Goal: Transaction & Acquisition: Purchase product/service

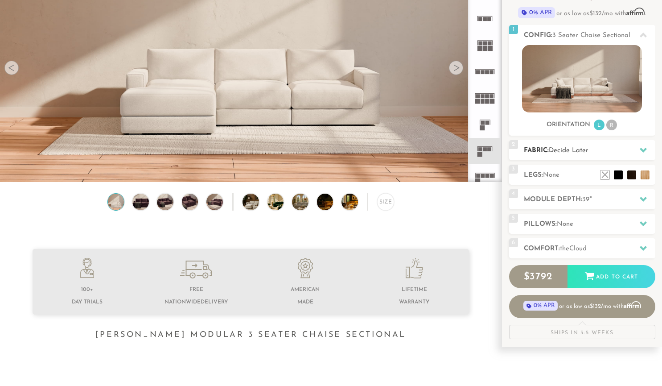
click at [592, 148] on h2 "Fabric: Decide Later" at bounding box center [589, 150] width 131 height 10
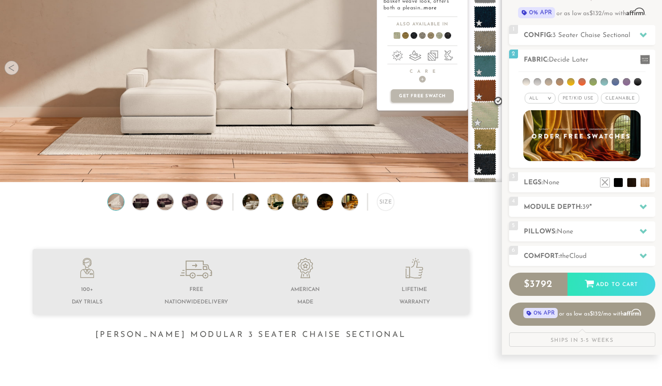
click at [485, 117] on span at bounding box center [485, 115] width 28 height 28
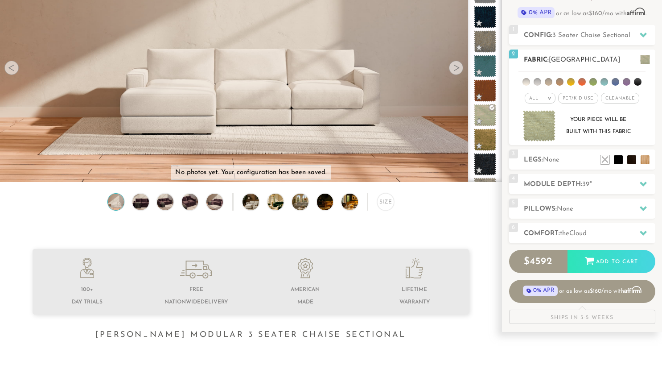
click at [556, 78] on ul at bounding box center [581, 80] width 127 height 16
click at [560, 80] on li at bounding box center [560, 82] width 8 height 8
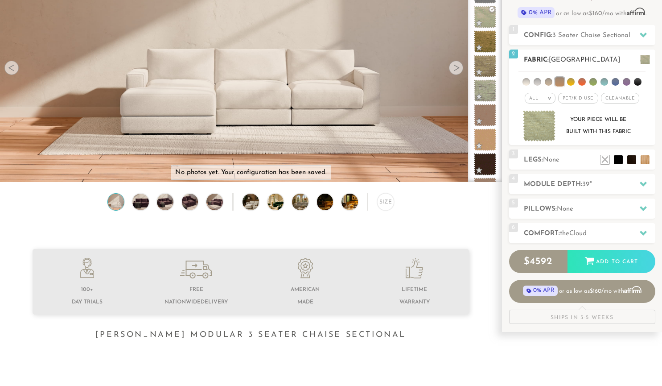
click at [587, 96] on span "Pet/Kid Use x" at bounding box center [578, 98] width 40 height 11
click at [623, 97] on span "Cleanable x" at bounding box center [623, 98] width 38 height 11
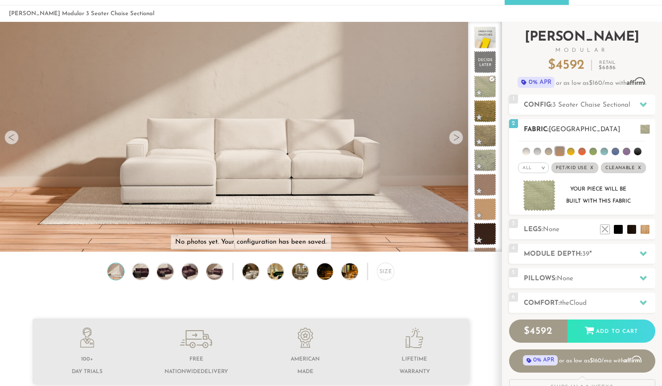
scroll to position [33, 0]
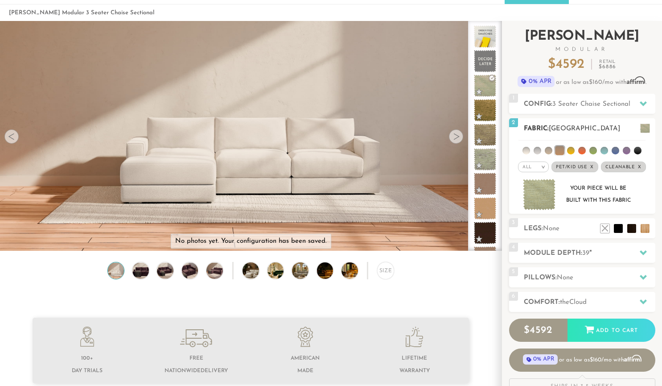
click at [625, 151] on li at bounding box center [627, 151] width 8 height 8
click at [606, 148] on li at bounding box center [604, 151] width 8 height 8
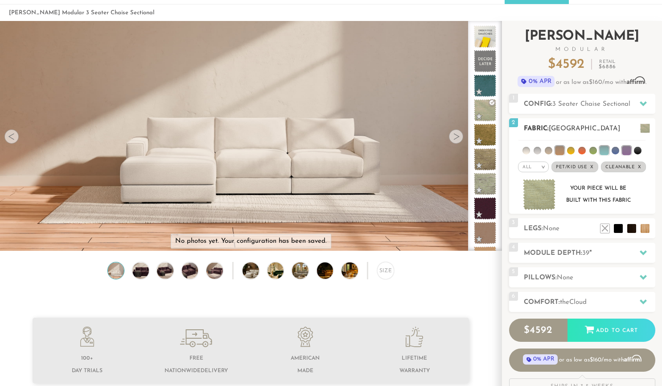
click at [545, 150] on ul at bounding box center [581, 148] width 127 height 16
click at [547, 149] on li at bounding box center [549, 151] width 8 height 8
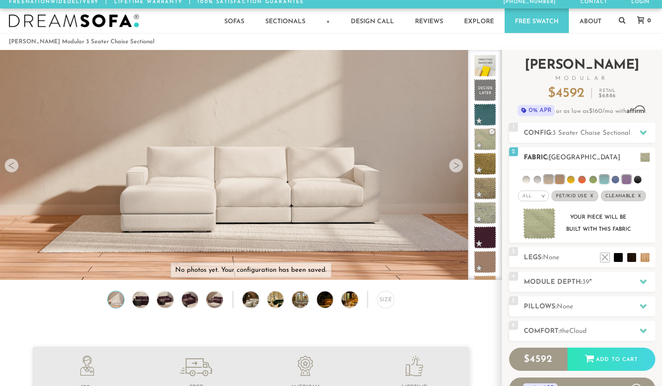
scroll to position [0, 0]
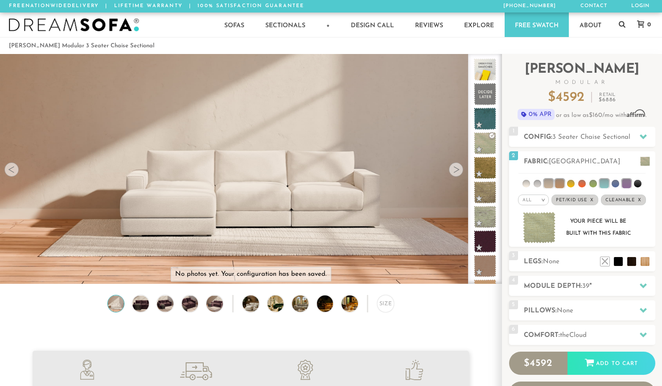
click at [456, 165] on div at bounding box center [456, 169] width 14 height 14
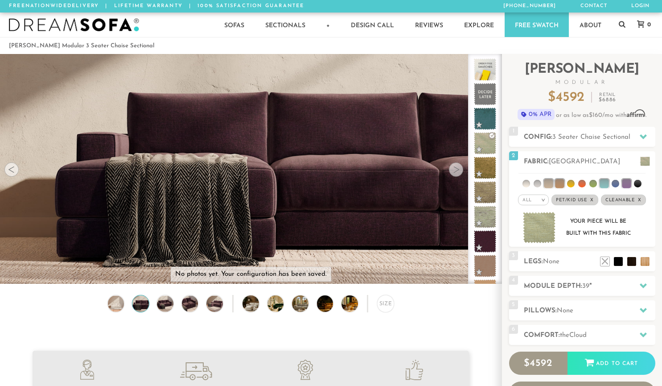
click at [456, 165] on div at bounding box center [456, 169] width 14 height 14
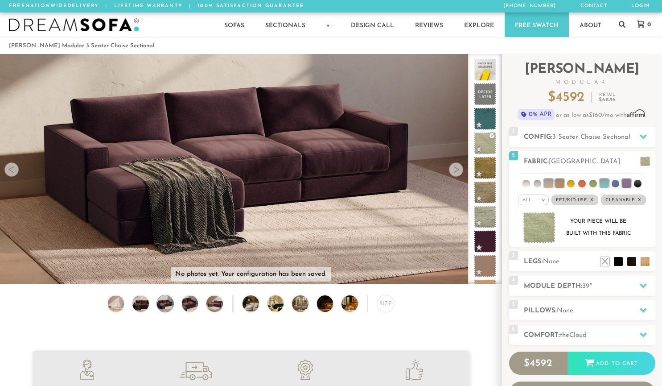
click at [456, 165] on div at bounding box center [456, 169] width 14 height 14
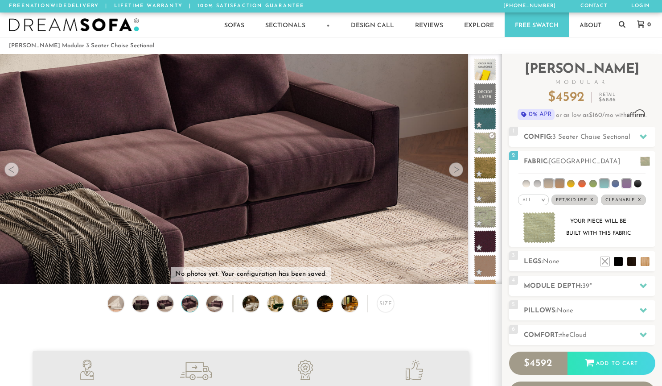
click at [456, 165] on div at bounding box center [456, 169] width 14 height 14
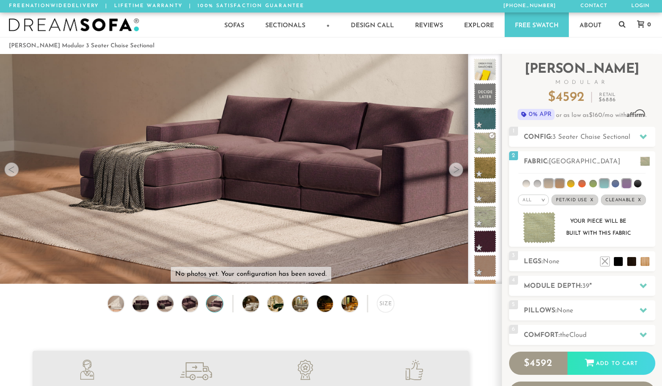
click at [456, 165] on div at bounding box center [456, 169] width 14 height 14
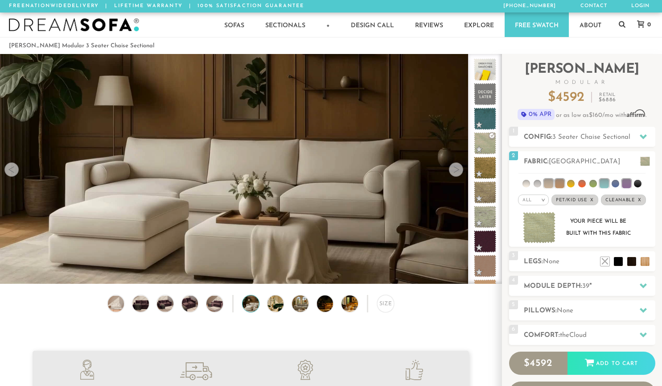
click at [456, 165] on div at bounding box center [456, 169] width 14 height 14
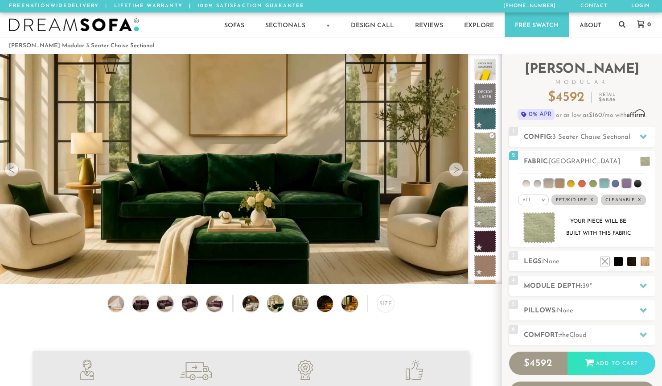
click at [456, 165] on div at bounding box center [456, 169] width 14 height 14
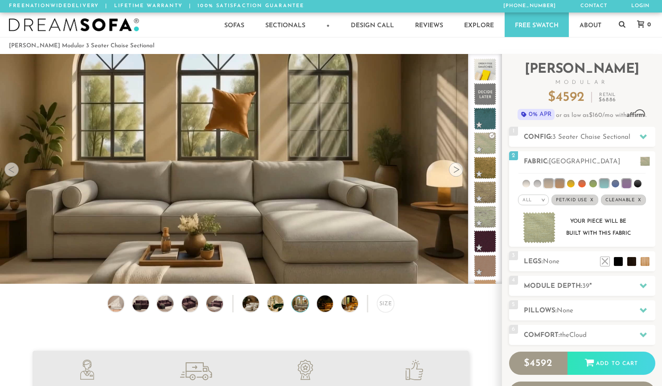
click at [456, 165] on div at bounding box center [456, 169] width 14 height 14
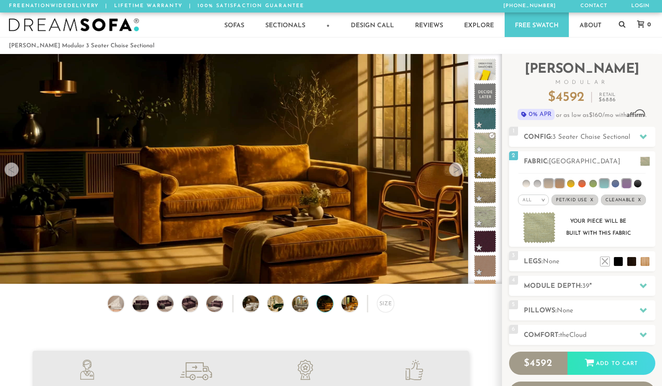
click at [456, 165] on div at bounding box center [456, 169] width 14 height 14
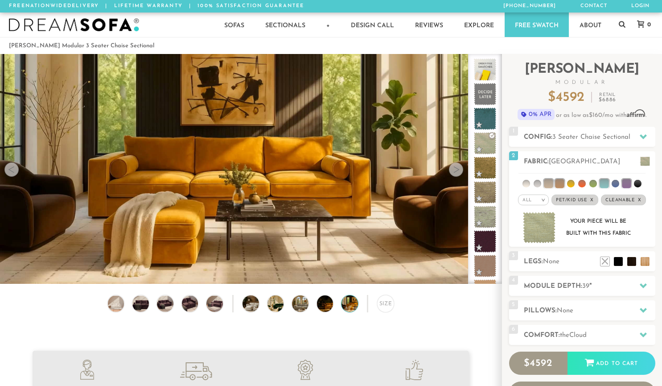
click at [456, 165] on div at bounding box center [456, 169] width 14 height 14
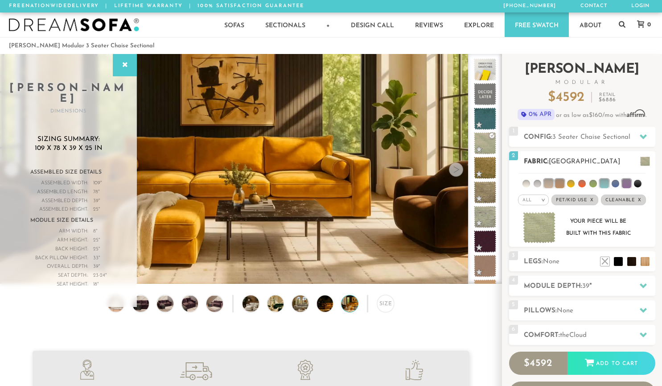
click at [537, 187] on li at bounding box center [538, 184] width 8 height 8
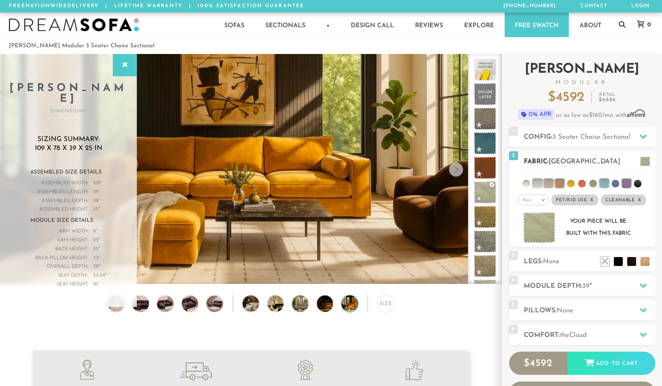
click at [527, 181] on li at bounding box center [526, 184] width 8 height 8
click at [533, 181] on li at bounding box center [537, 183] width 9 height 9
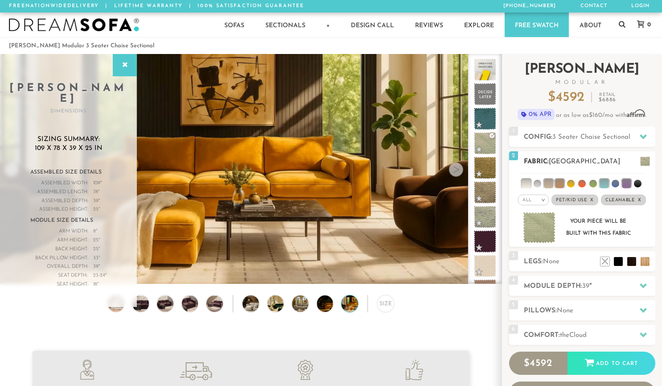
click at [553, 175] on ul at bounding box center [581, 181] width 127 height 16
click at [516, 153] on span "2" at bounding box center [513, 155] width 9 height 9
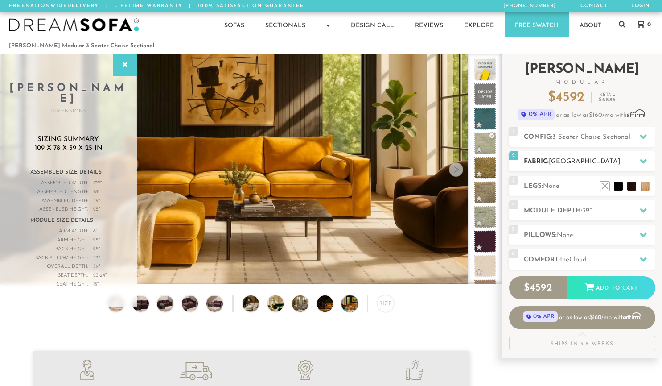
click at [641, 160] on icon at bounding box center [643, 161] width 7 height 5
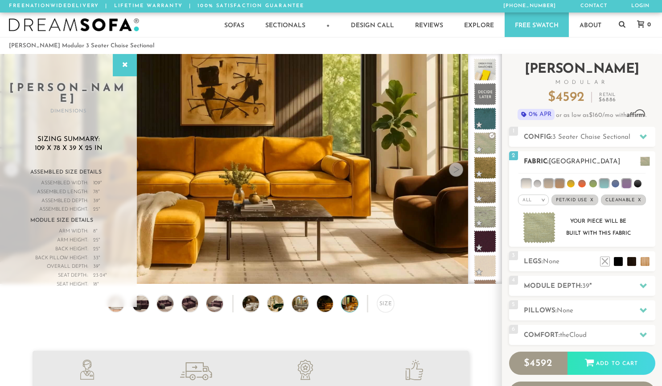
click at [545, 231] on img at bounding box center [539, 228] width 33 height 32
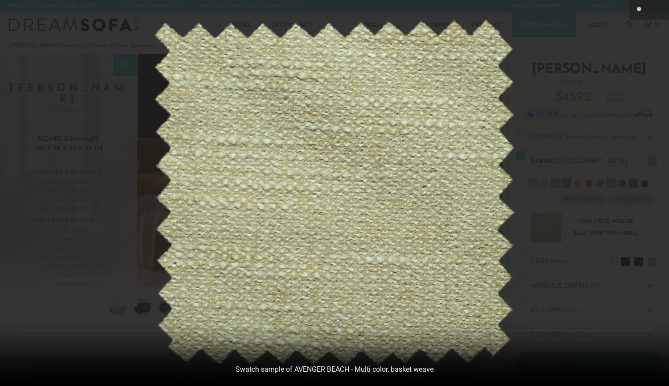
scroll to position [9877, 662]
